Goal: Complete application form

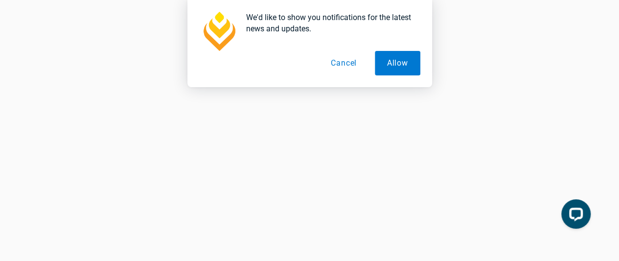
click at [337, 66] on button "Cancel" at bounding box center [344, 63] width 50 height 24
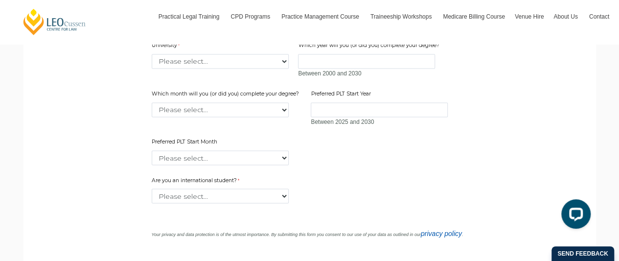
scroll to position [774, 0]
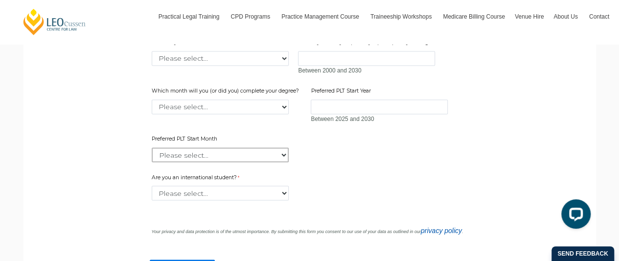
click at [271, 162] on select "Please select... January February March April May June July August September Oc…" at bounding box center [220, 154] width 137 height 15
click at [369, 165] on div "Email (Non-University email) Mobile 10 characters left. University Please selec…" at bounding box center [310, 78] width 324 height 173
click at [283, 114] on select "Please select... January February March April May June July August September Oc…" at bounding box center [220, 106] width 137 height 15
select select "tfa_2231"
click at [152, 114] on select "Please select... January February March April May June July August September Oc…" at bounding box center [220, 106] width 137 height 15
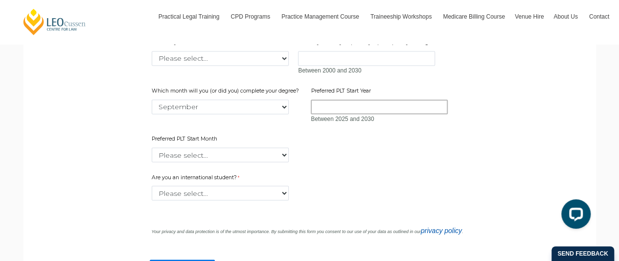
click at [323, 114] on input "Preferred PLT Start Year" at bounding box center [379, 106] width 137 height 15
type input "2026"
click at [211, 164] on div "Preferred PLT Start Month Please select... January February March April May Jun…" at bounding box center [220, 148] width 145 height 31
click at [215, 162] on select "Please select... January February March April May June July August September Oc…" at bounding box center [220, 154] width 137 height 15
select select "tfa_2343"
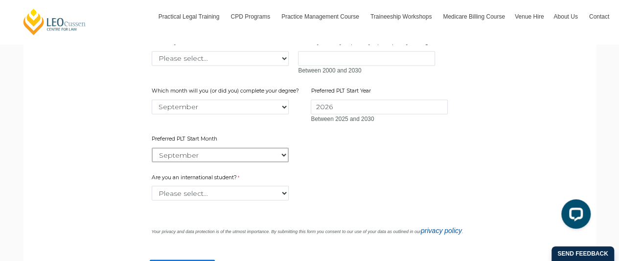
click at [152, 162] on select "Please select... January February March April May June July August September Oc…" at bounding box center [220, 154] width 137 height 15
click at [194, 200] on select "Please select... Yes No" at bounding box center [220, 193] width 137 height 15
select select "tfa_60"
click at [152, 200] on select "Please select... Yes No" at bounding box center [220, 193] width 137 height 15
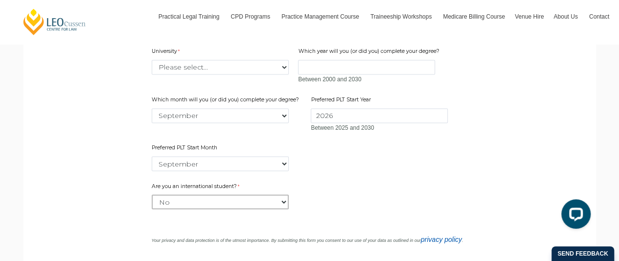
scroll to position [759, 0]
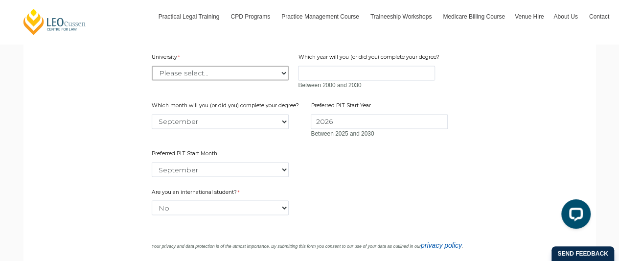
click at [261, 80] on select "Please select... [GEOGRAPHIC_DATA] [GEOGRAPHIC_DATA] [GEOGRAPHIC_DATA] [GEOGRAP…" at bounding box center [220, 73] width 137 height 15
select select "tfa_2220"
click at [152, 80] on select "Please select... [GEOGRAPHIC_DATA] [GEOGRAPHIC_DATA] [GEOGRAPHIC_DATA] [GEOGRAP…" at bounding box center [220, 73] width 137 height 15
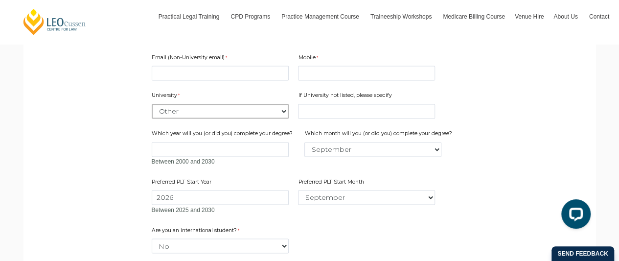
scroll to position [717, 0]
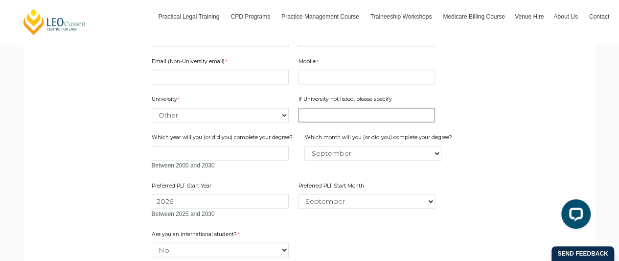
click at [310, 122] on input "If University not listed, please specify" at bounding box center [366, 115] width 137 height 15
type input "VTU"
click at [236, 84] on input "Email (Non-University email)" at bounding box center [220, 77] width 137 height 15
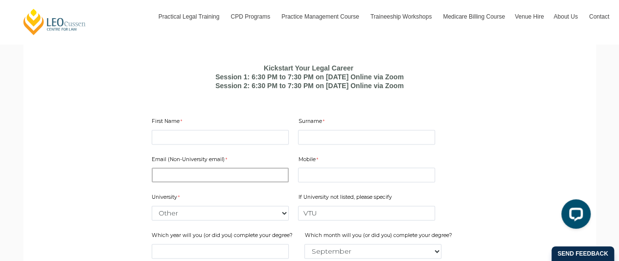
scroll to position [599, 0]
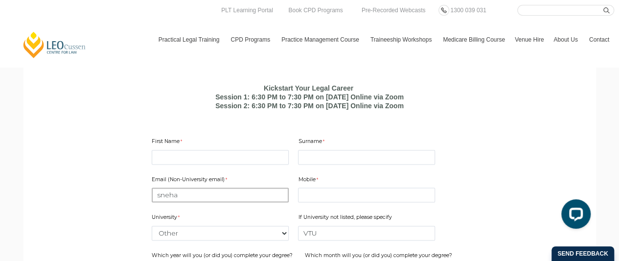
type input "sneha"
click at [229, 165] on input "First Name" at bounding box center [220, 157] width 137 height 15
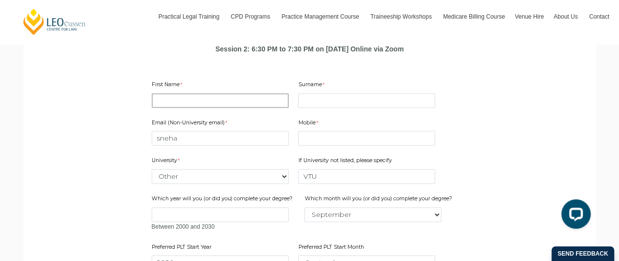
scroll to position [656, 0]
